Goal: Navigation & Orientation: Find specific page/section

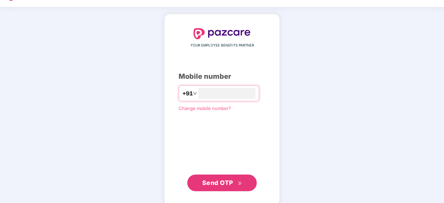
scroll to position [26, 0]
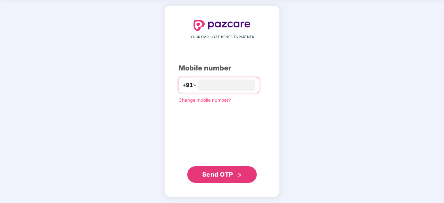
type input "**********"
click at [219, 178] on span "Send OTP" at bounding box center [222, 174] width 40 height 10
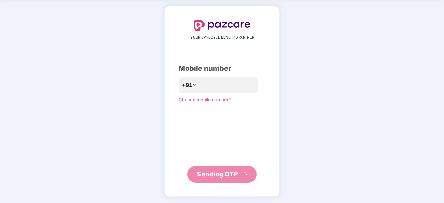
scroll to position [23, 0]
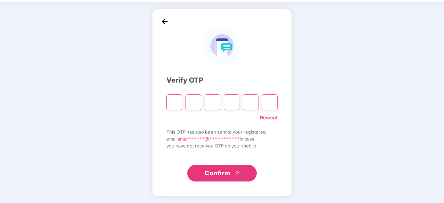
type input "*"
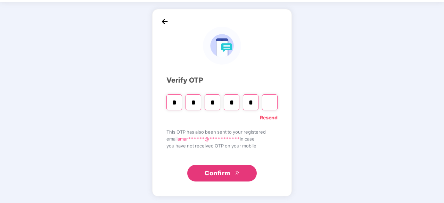
type input "*"
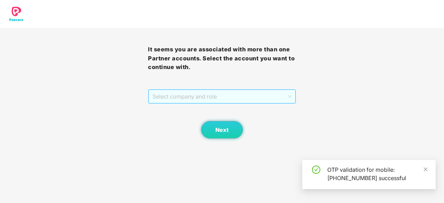
click at [226, 95] on span "Select company and role" at bounding box center [221, 96] width 139 height 13
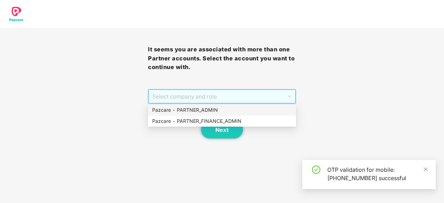
click at [217, 110] on div "Pazcare - PARTNER_ADMIN" at bounding box center [222, 110] width 140 height 8
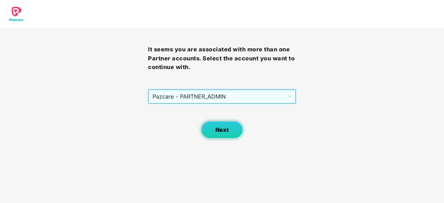
click at [219, 130] on span "Next" at bounding box center [221, 130] width 13 height 7
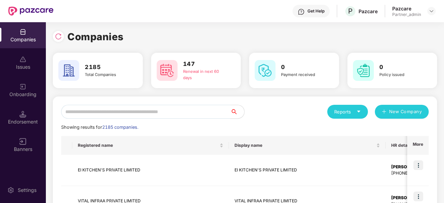
click at [89, 114] on input "text" at bounding box center [145, 112] width 169 height 14
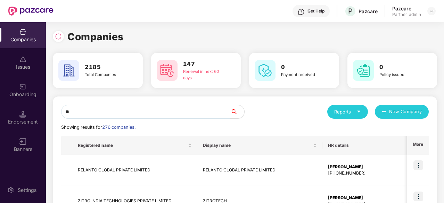
type input "*"
